Goal: Task Accomplishment & Management: Use online tool/utility

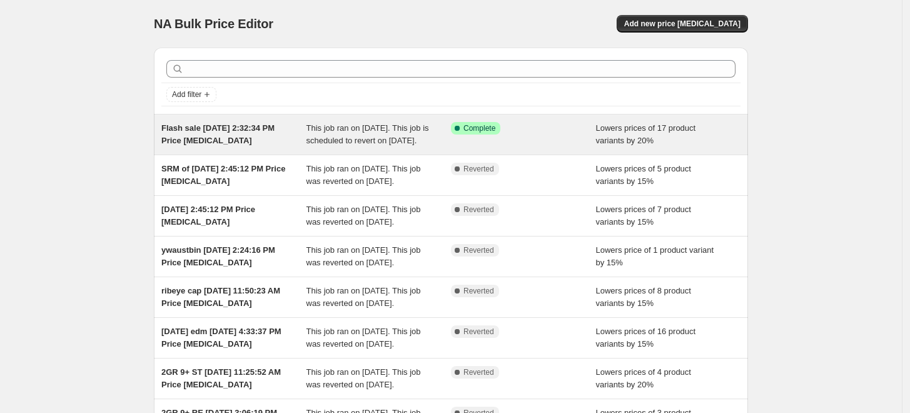
click at [238, 144] on span "Flash sale [DATE] 2:32:34 PM Price [MEDICAL_DATA]" at bounding box center [217, 134] width 113 height 22
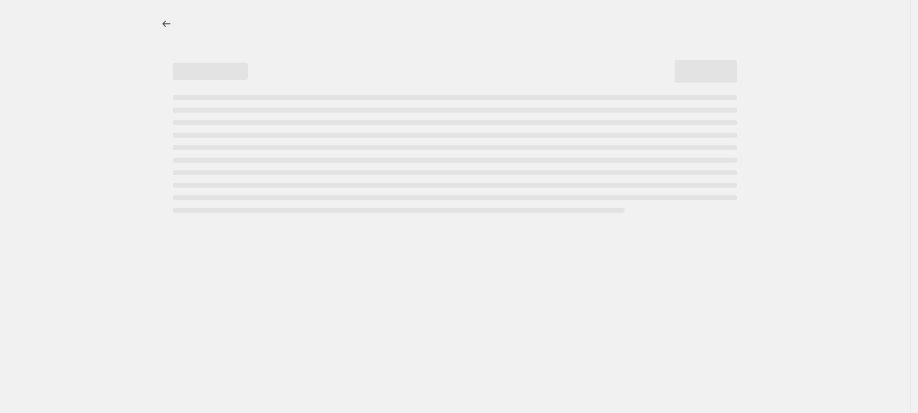
select select "percentage"
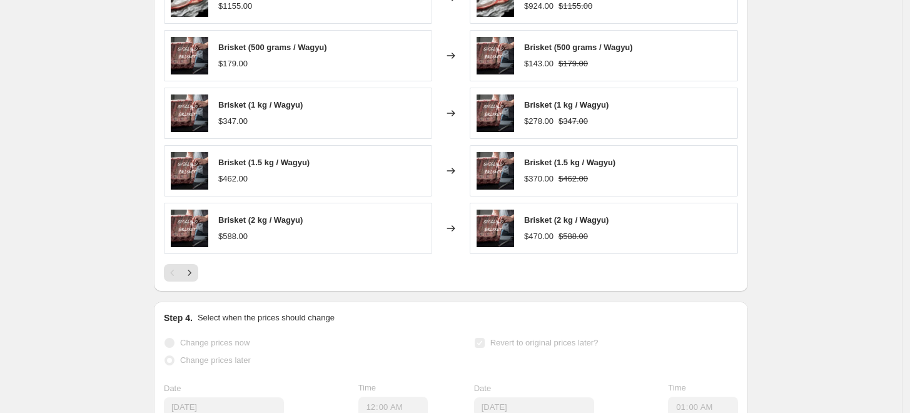
scroll to position [973, 0]
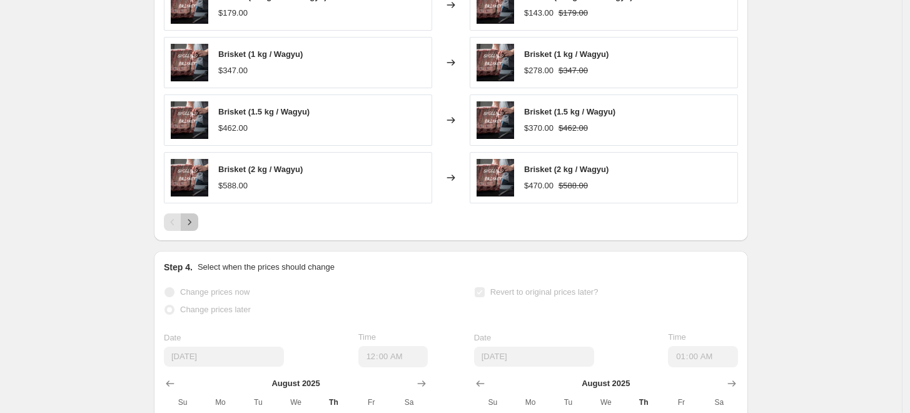
click at [198, 231] on button "Next" at bounding box center [190, 222] width 18 height 18
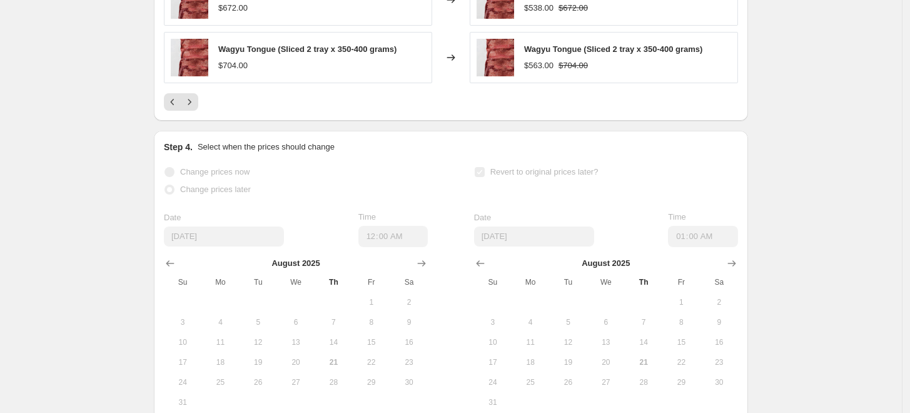
scroll to position [1042, 0]
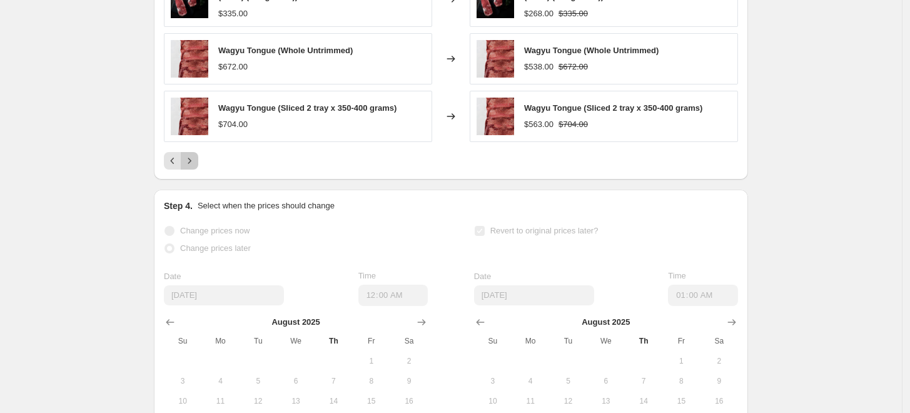
click at [189, 167] on icon "Next" at bounding box center [189, 161] width 13 height 13
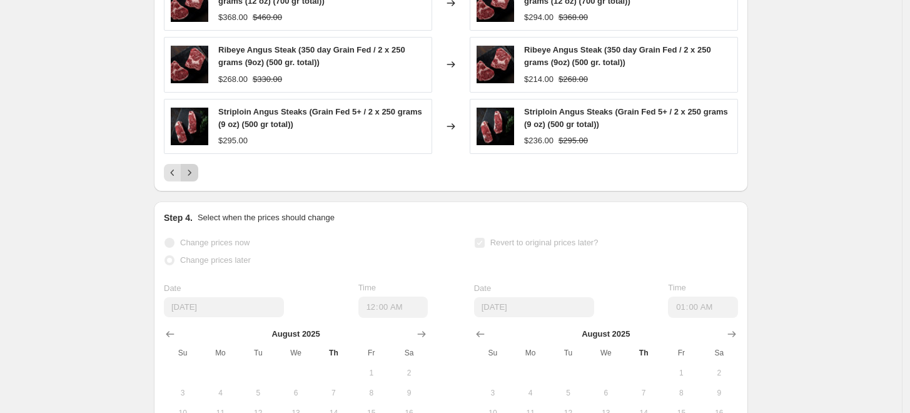
click at [194, 179] on icon "Next" at bounding box center [189, 172] width 13 height 13
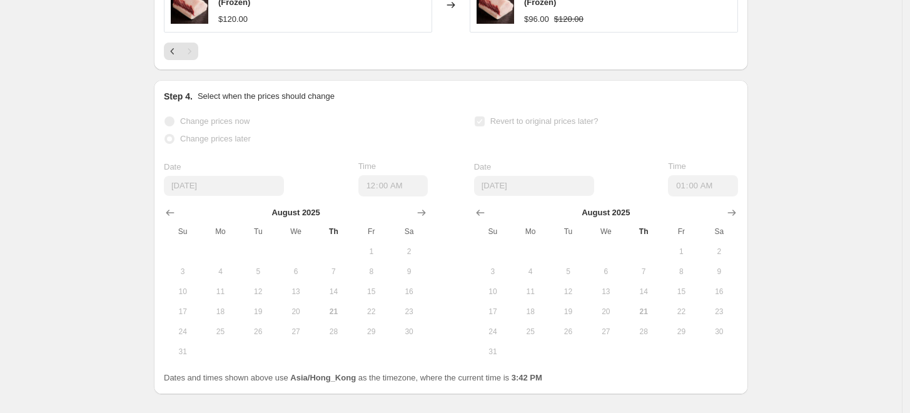
scroll to position [765, 0]
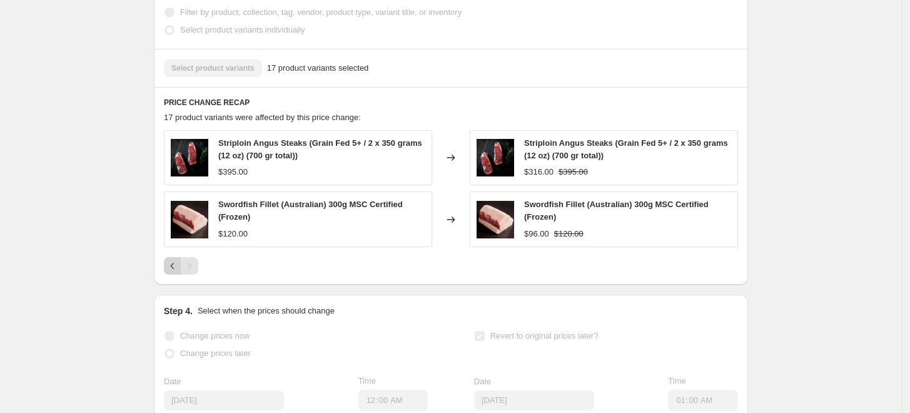
click at [171, 272] on icon "Previous" at bounding box center [172, 266] width 13 height 13
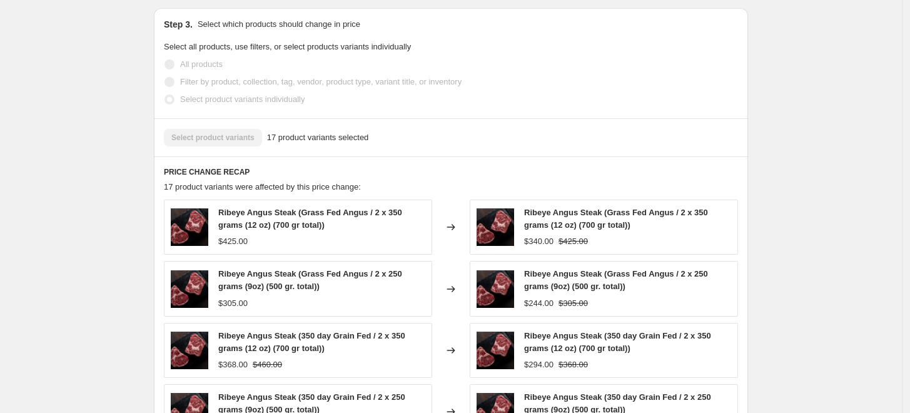
scroll to position [834, 0]
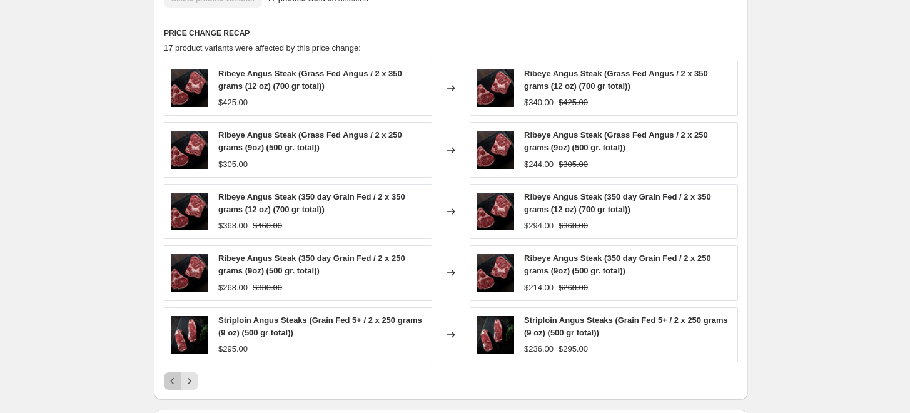
click at [179, 387] on icon "Previous" at bounding box center [172, 381] width 13 height 13
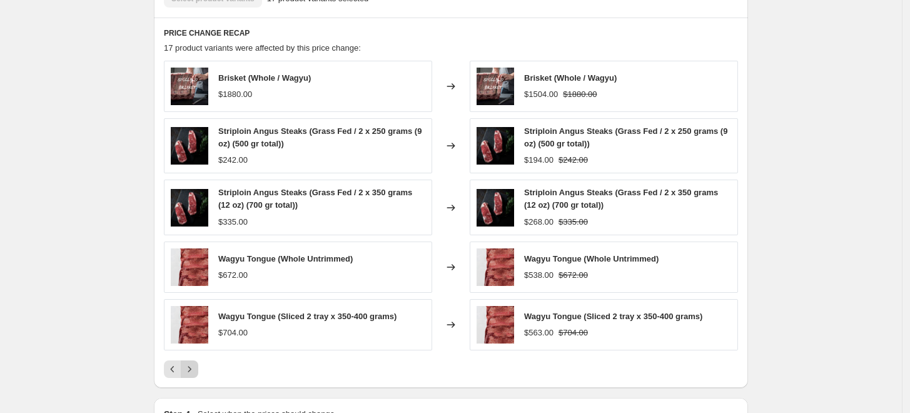
click at [190, 375] on icon "Next" at bounding box center [189, 369] width 13 height 13
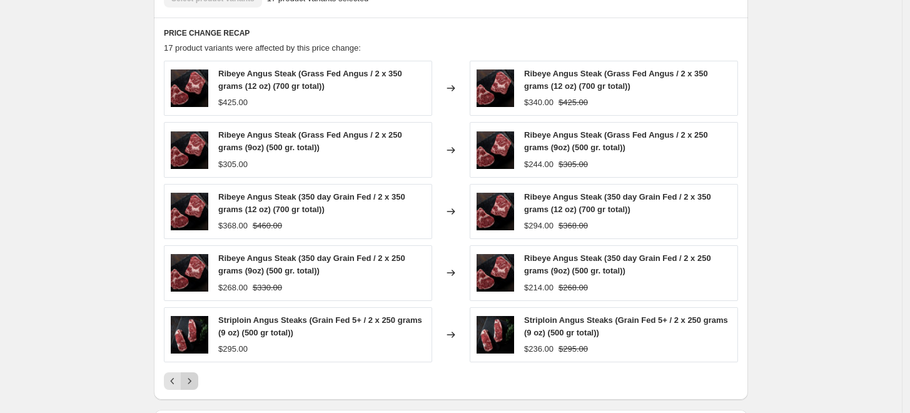
click at [191, 387] on icon "Next" at bounding box center [189, 381] width 13 height 13
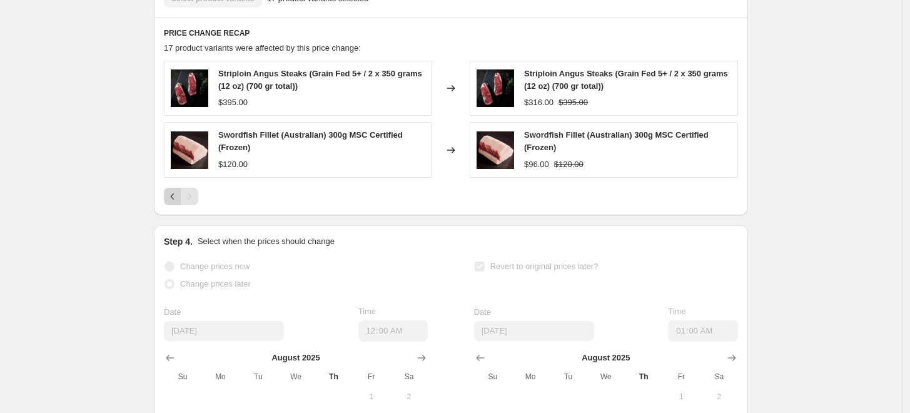
click at [170, 202] on button "Previous" at bounding box center [173, 197] width 18 height 18
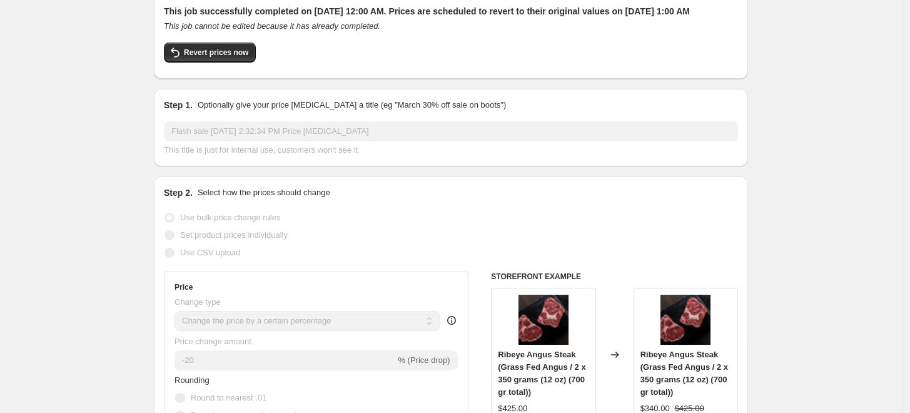
scroll to position [0, 0]
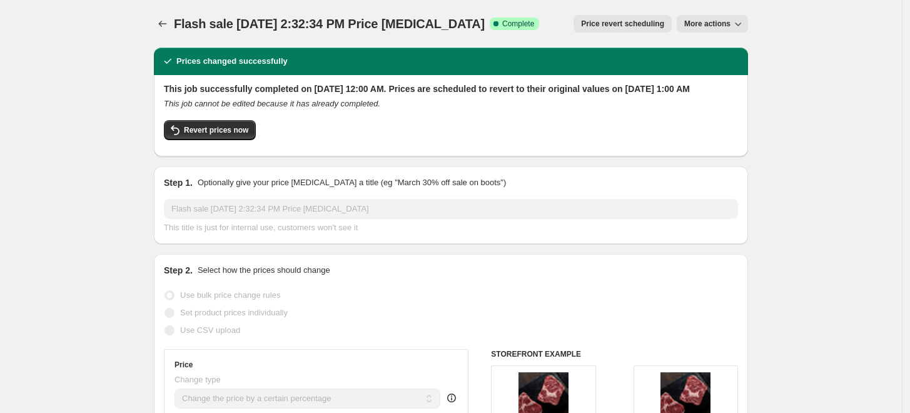
click at [698, 18] on button "More actions" at bounding box center [712, 24] width 71 height 18
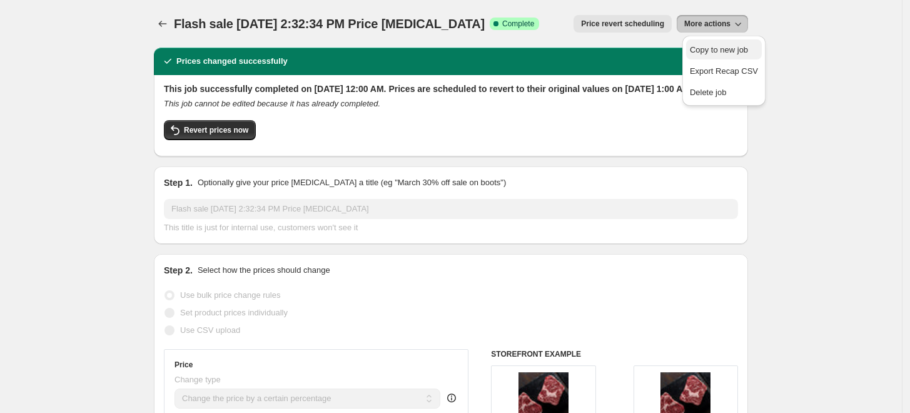
click at [701, 48] on span "Copy to new job" at bounding box center [719, 49] width 58 height 9
select select "percentage"
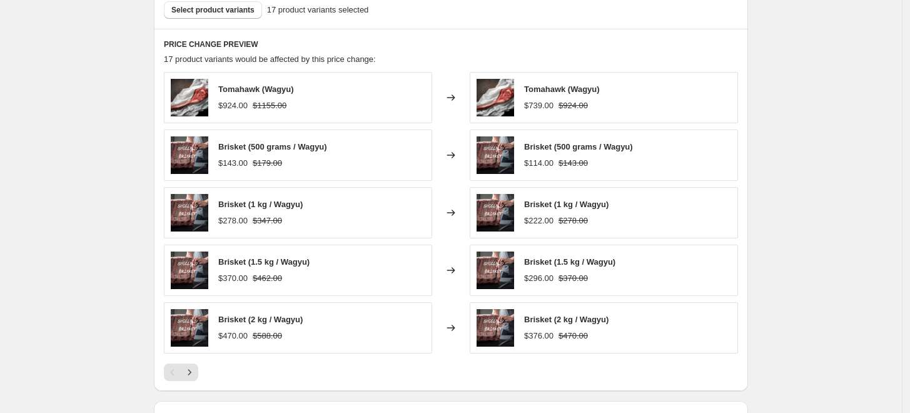
scroll to position [695, 0]
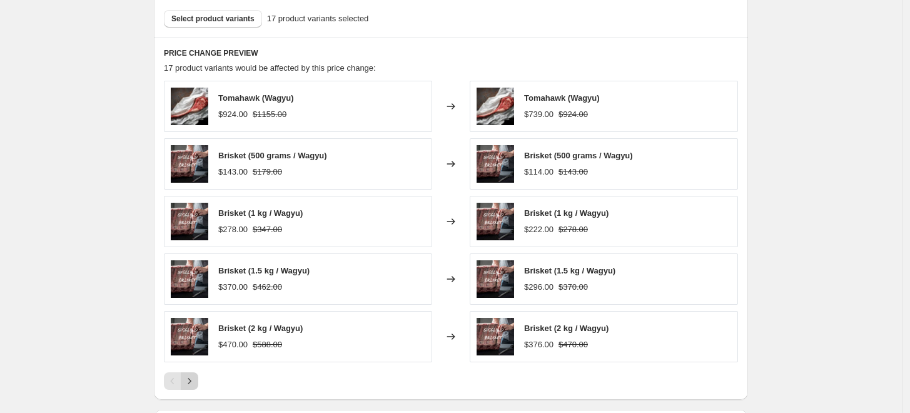
click at [195, 380] on icon "Next" at bounding box center [189, 381] width 13 height 13
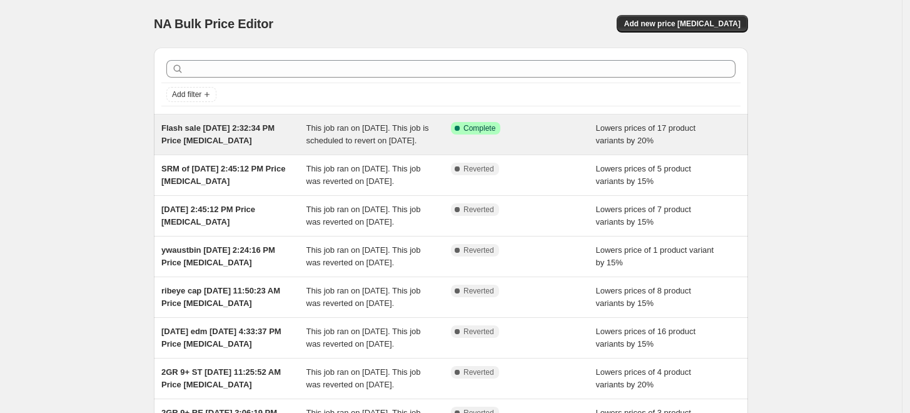
click at [518, 147] on div "Success Complete Complete" at bounding box center [523, 134] width 145 height 25
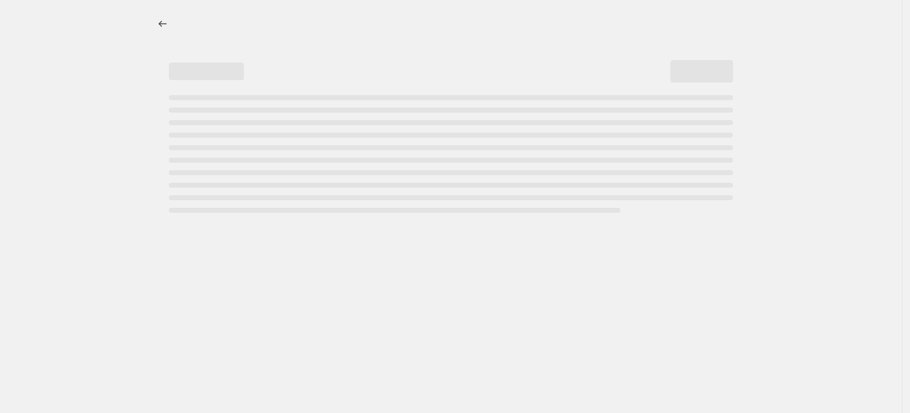
select select "percentage"
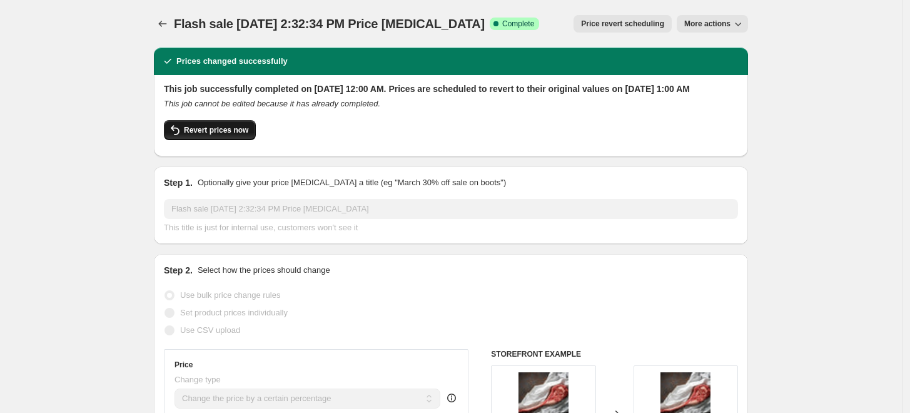
click at [211, 140] on button "Revert prices now" at bounding box center [210, 130] width 92 height 20
checkbox input "false"
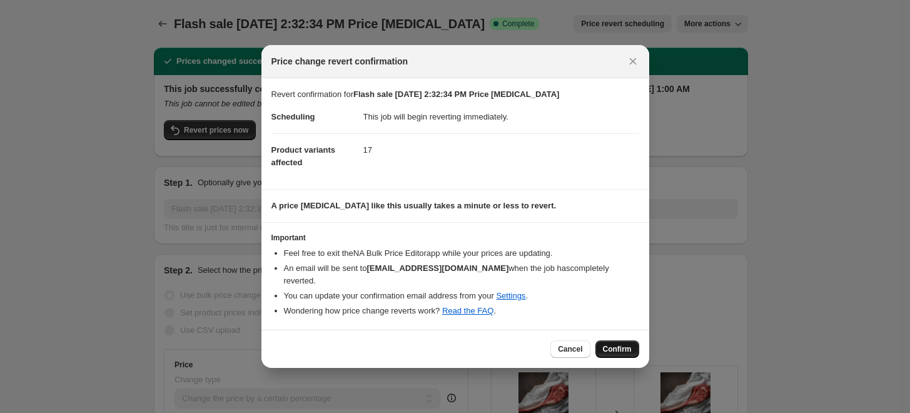
click at [611, 344] on span "Confirm" at bounding box center [617, 349] width 29 height 10
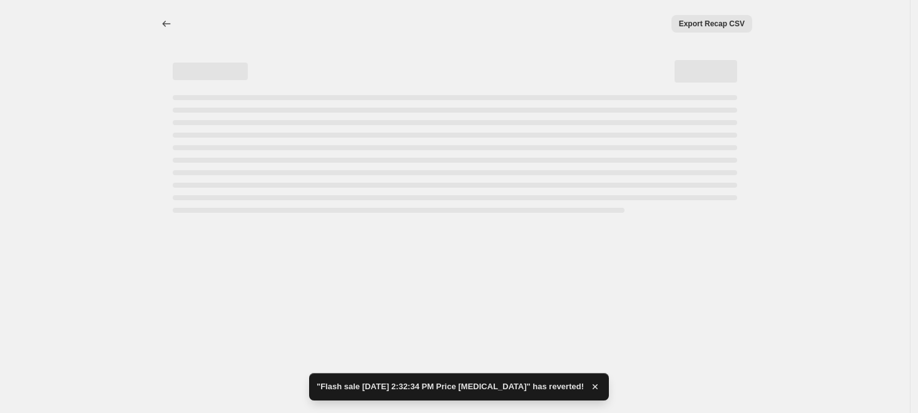
select select "percentage"
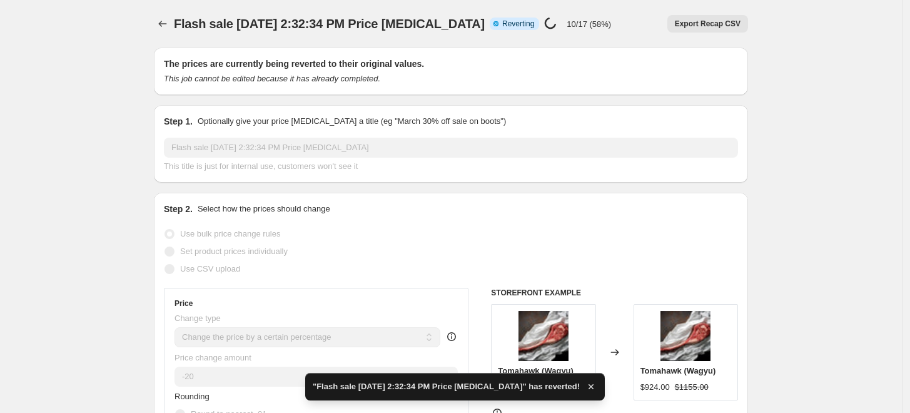
checkbox input "true"
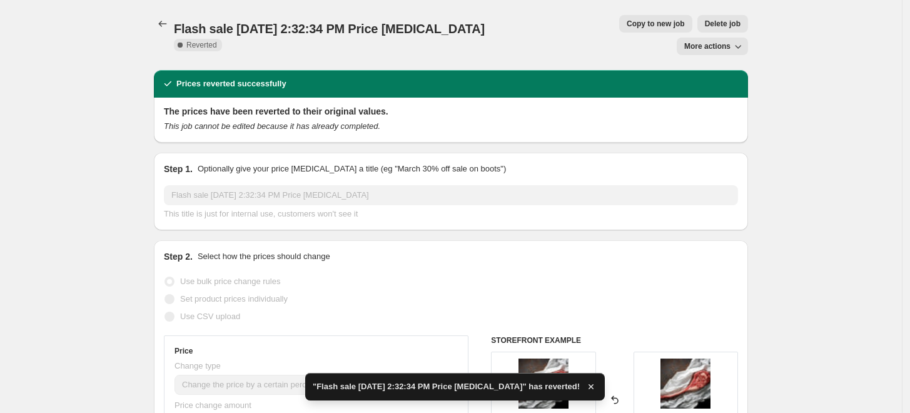
click at [627, 23] on span "Copy to new job" at bounding box center [656, 24] width 58 height 10
select select "percentage"
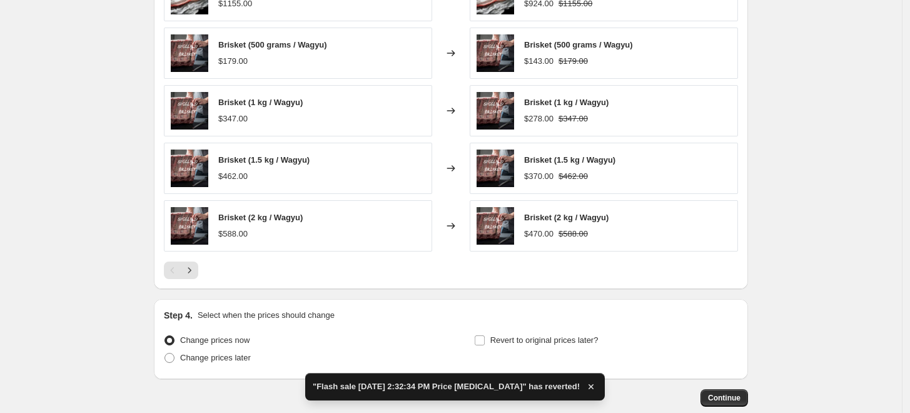
scroll to position [527, 0]
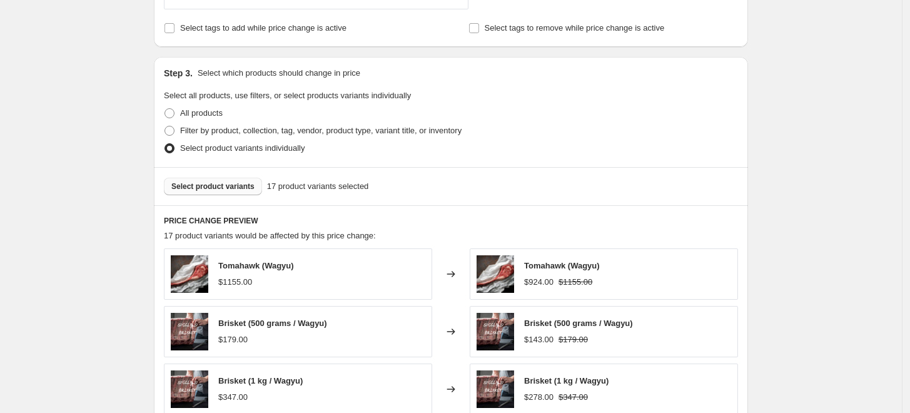
click at [245, 186] on span "Select product variants" at bounding box center [212, 186] width 83 height 10
click at [229, 192] on button "Select product variants" at bounding box center [213, 187] width 98 height 18
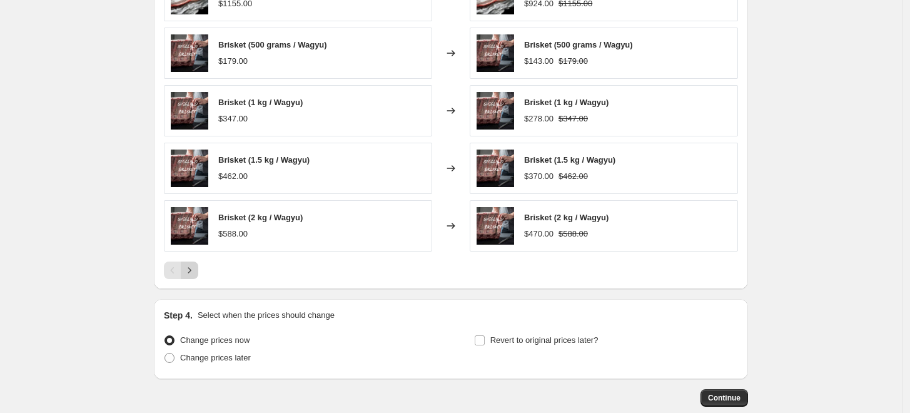
click at [196, 272] on icon "Next" at bounding box center [189, 270] width 13 height 13
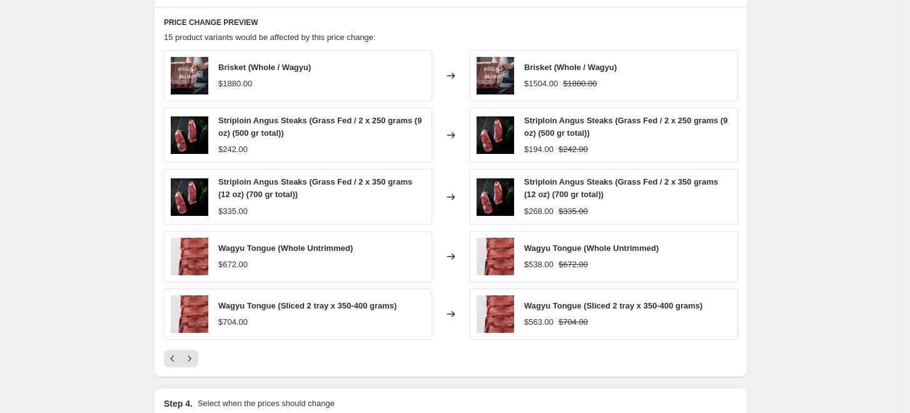
scroll to position [875, 0]
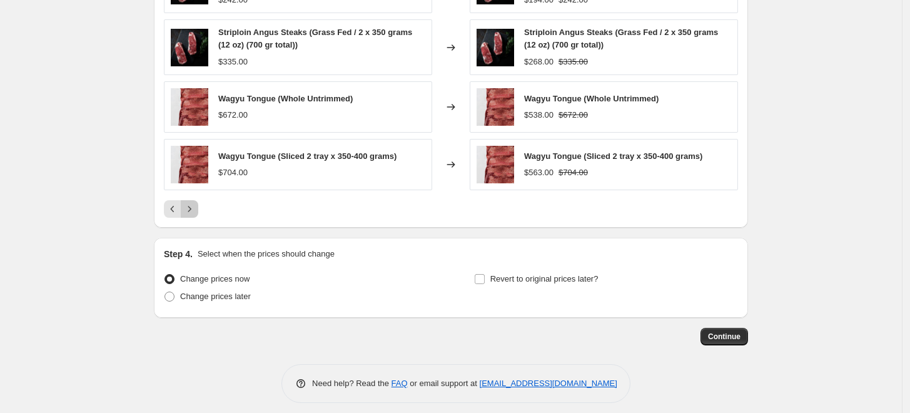
click at [196, 211] on icon "Next" at bounding box center [189, 209] width 13 height 13
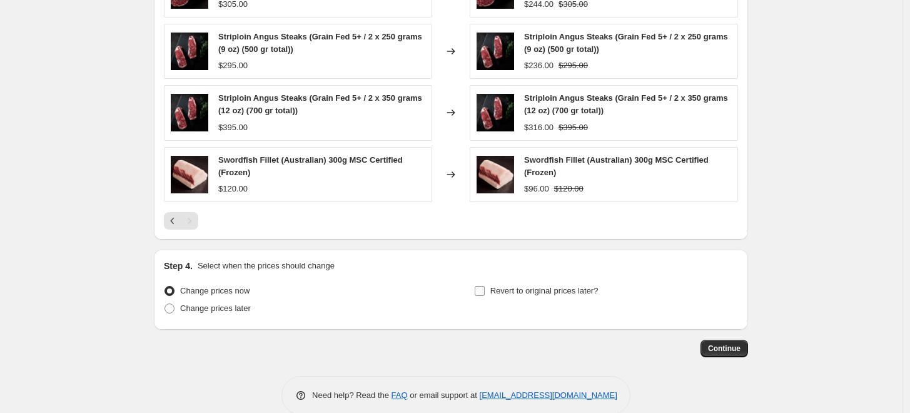
click at [498, 288] on span "Revert to original prices later?" at bounding box center [544, 290] width 108 height 9
click at [485, 288] on input "Revert to original prices later?" at bounding box center [480, 291] width 10 height 10
checkbox input "true"
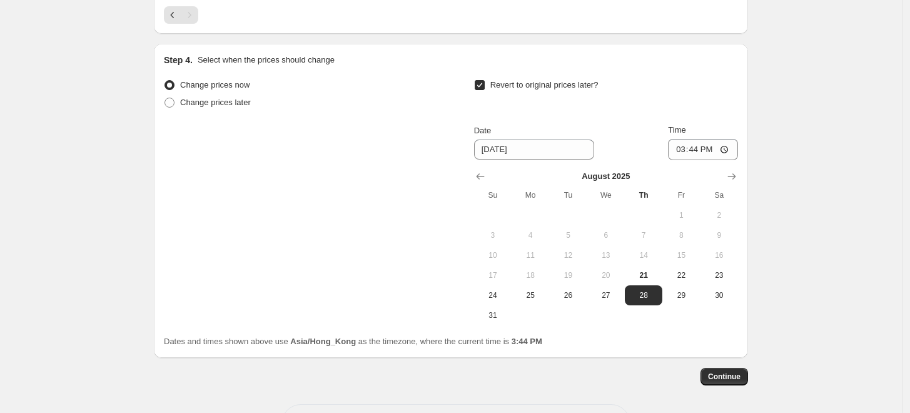
scroll to position [1084, 0]
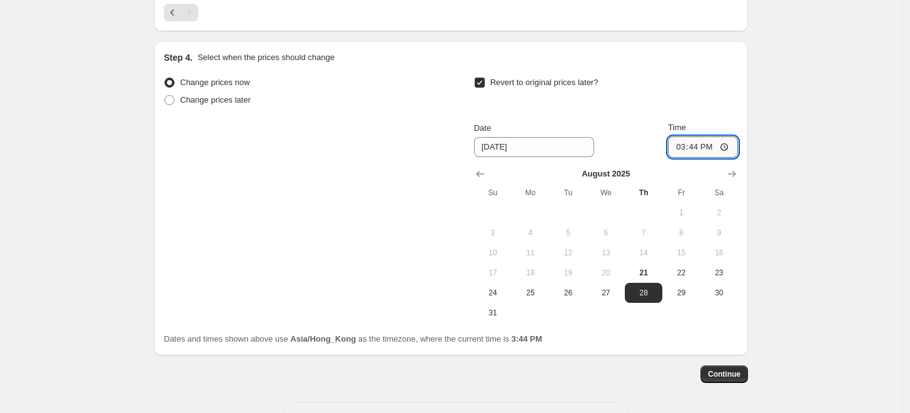
click at [685, 138] on input "15:44" at bounding box center [703, 146] width 70 height 21
type input "01:00"
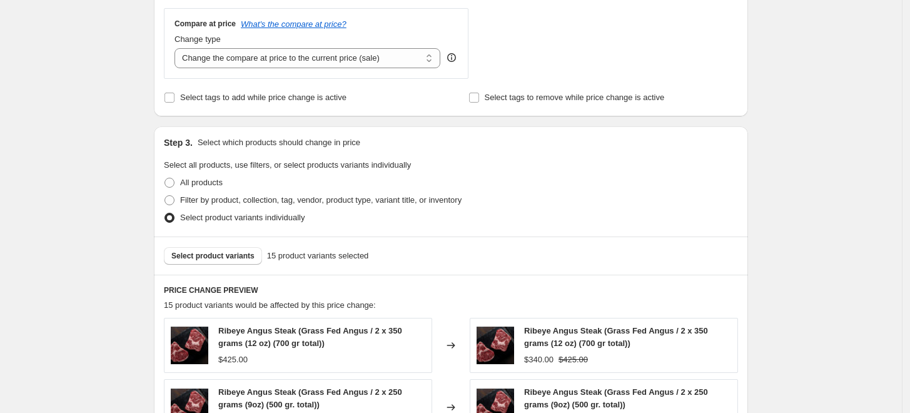
scroll to position [736, 0]
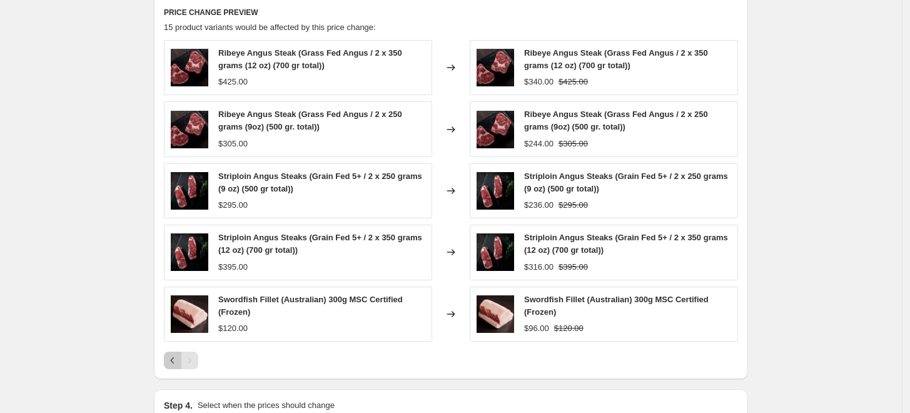
click at [179, 362] on icon "Previous" at bounding box center [172, 360] width 13 height 13
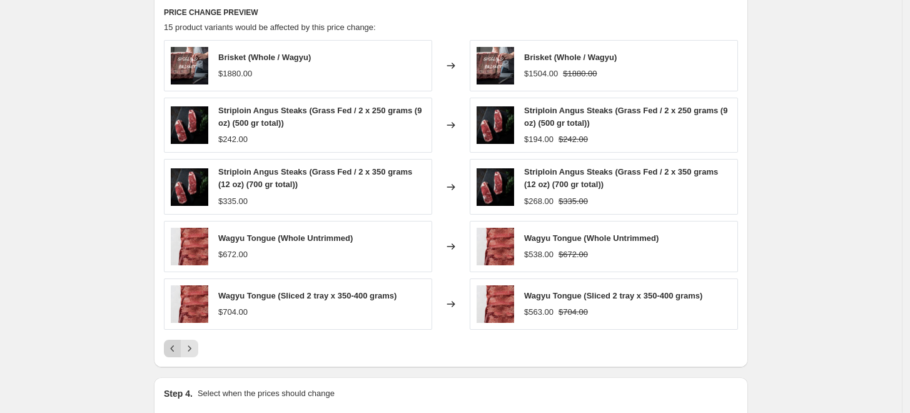
click at [180, 362] on div "PRICE CHANGE PREVIEW 15 product variants would be affected by this price change…" at bounding box center [451, 182] width 594 height 370
click at [175, 353] on icon "Previous" at bounding box center [172, 348] width 13 height 13
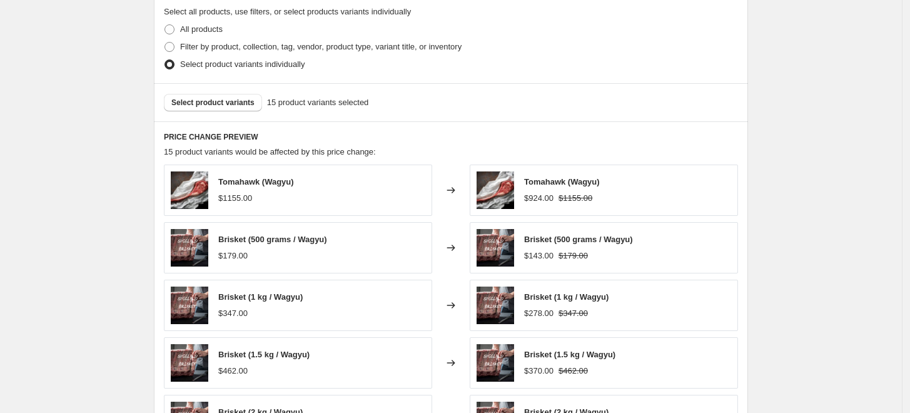
scroll to position [597, 0]
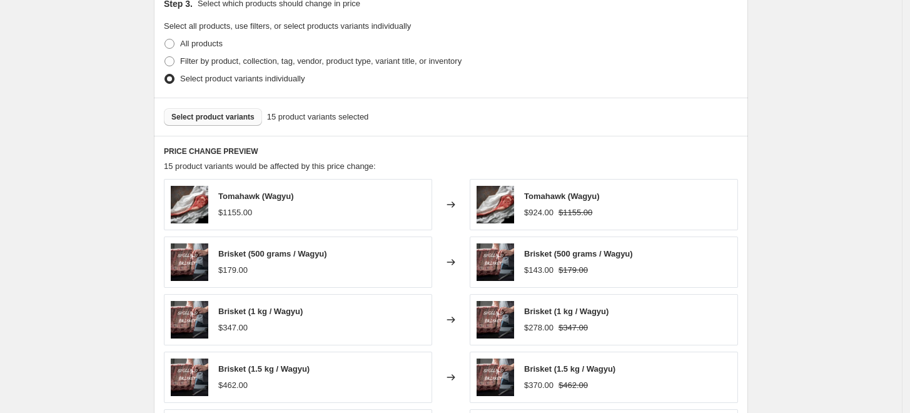
click at [243, 116] on span "Select product variants" at bounding box center [212, 117] width 83 height 10
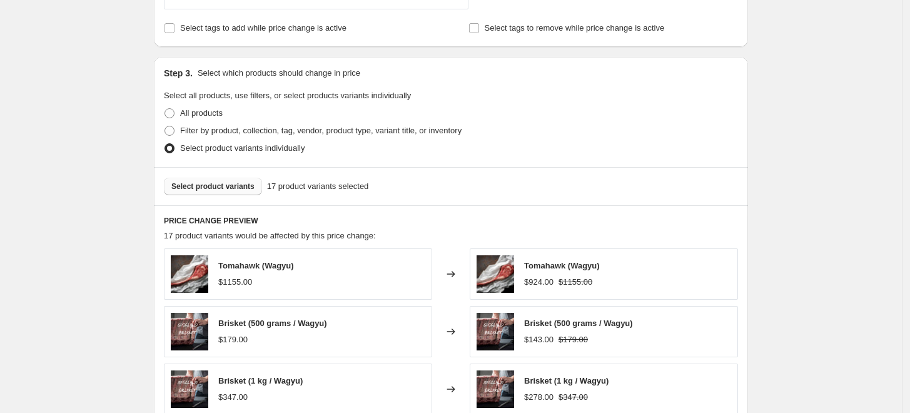
scroll to position [945, 0]
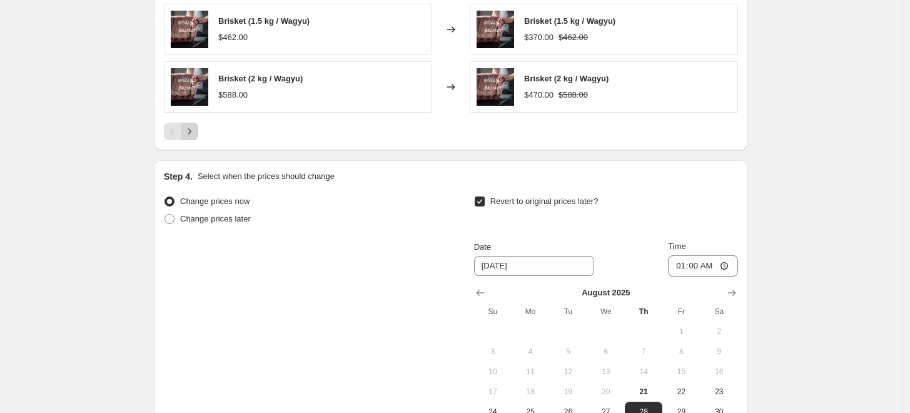
click at [198, 133] on button "Next" at bounding box center [190, 132] width 18 height 18
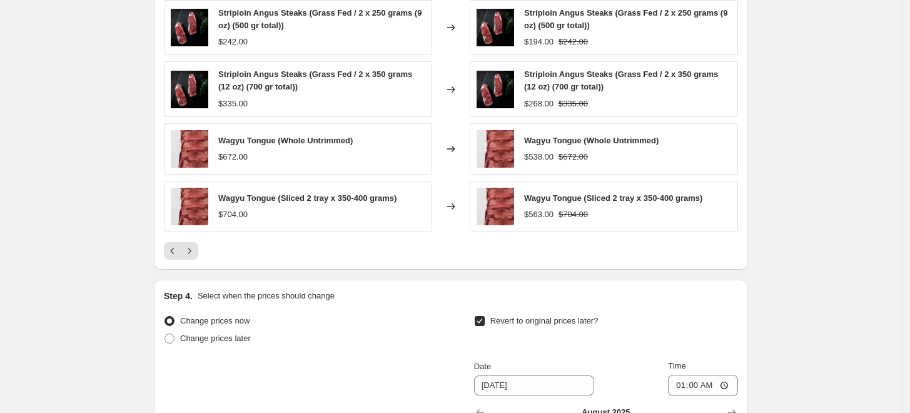
scroll to position [875, 0]
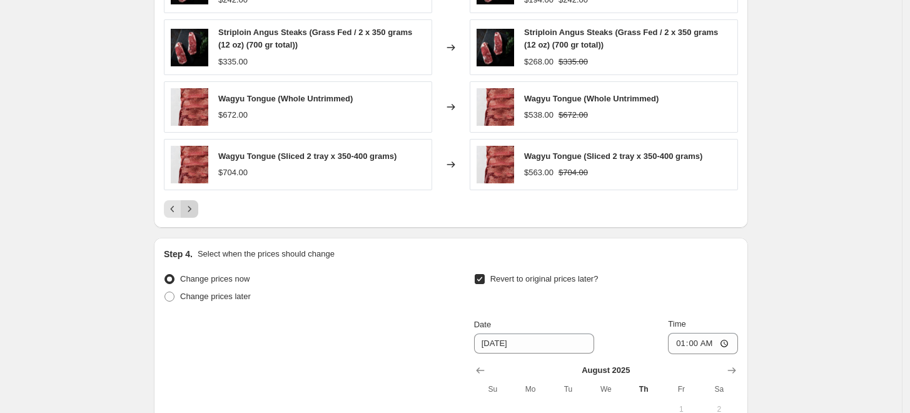
click at [196, 208] on icon "Next" at bounding box center [189, 209] width 13 height 13
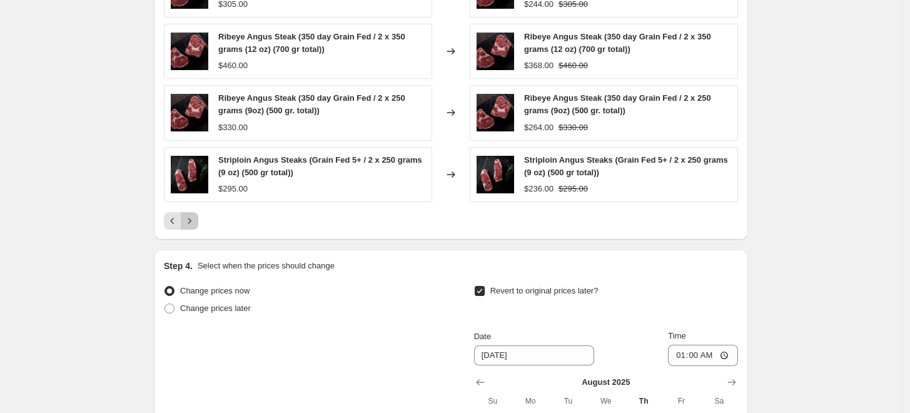
click at [196, 218] on icon "Next" at bounding box center [189, 221] width 13 height 13
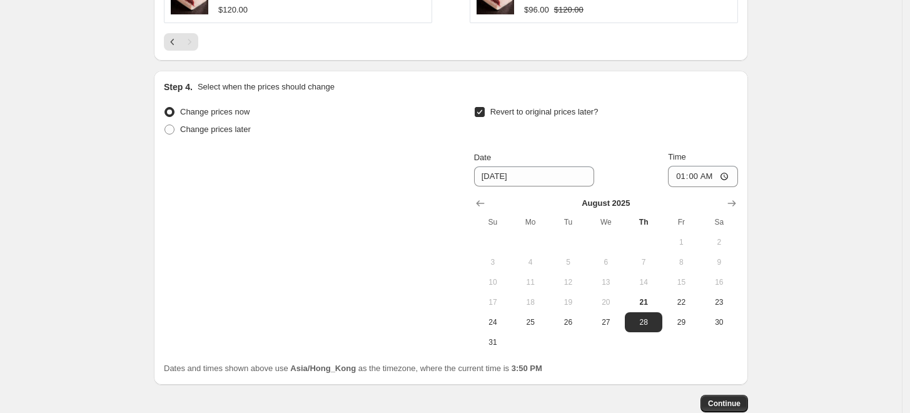
scroll to position [945, 0]
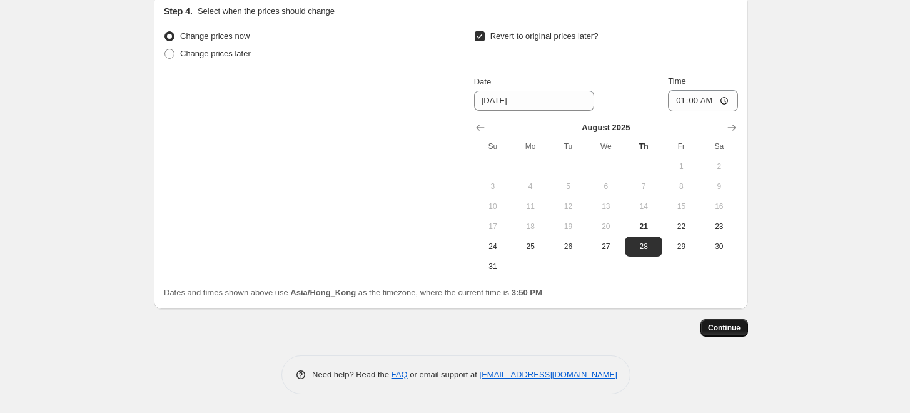
click at [731, 324] on span "Continue" at bounding box center [724, 328] width 33 height 10
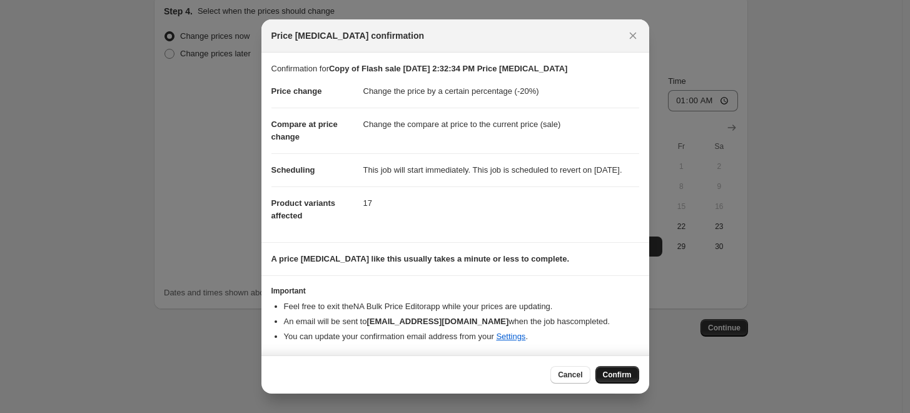
click at [621, 378] on span "Confirm" at bounding box center [617, 375] width 29 height 10
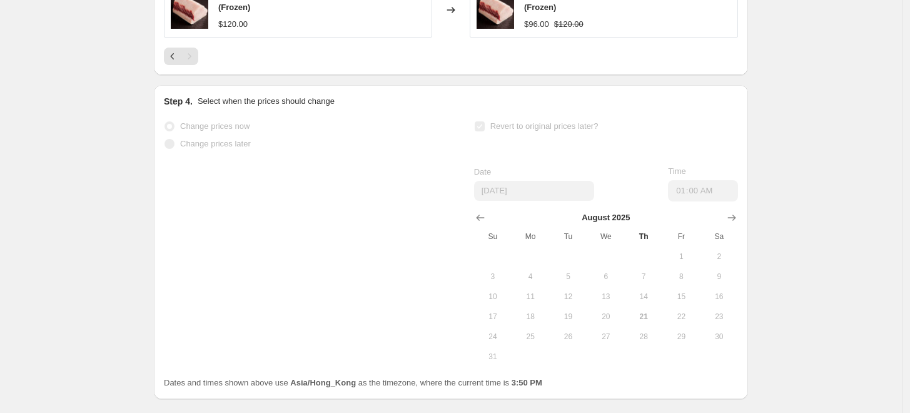
scroll to position [978, 0]
